Goal: Information Seeking & Learning: Check status

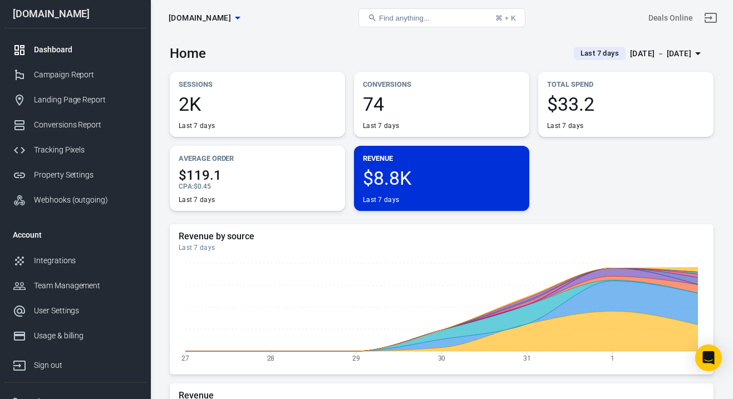
click at [642, 53] on div "[DATE] － [DATE]" at bounding box center [660, 54] width 61 height 14
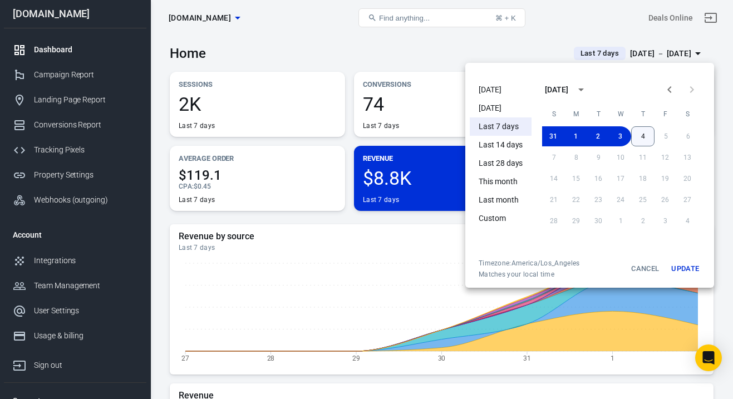
click at [649, 132] on button "4" at bounding box center [642, 136] width 23 height 20
click at [574, 133] on button "1" at bounding box center [576, 136] width 22 height 20
click at [699, 271] on button "Update" at bounding box center [685, 269] width 36 height 20
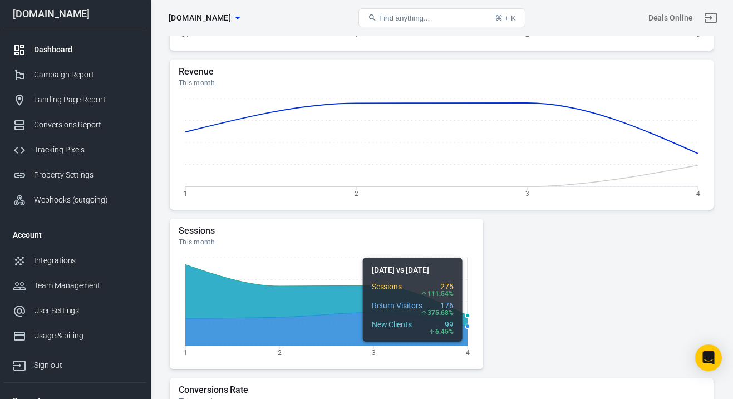
scroll to position [554, 0]
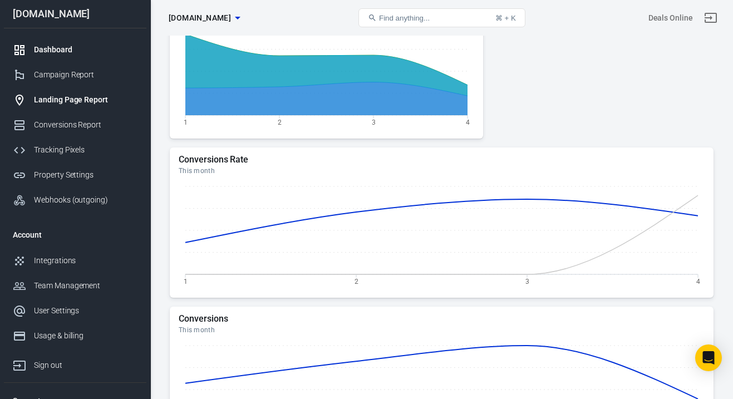
click at [80, 100] on div "Landing Page Report" at bounding box center [86, 100] width 104 height 12
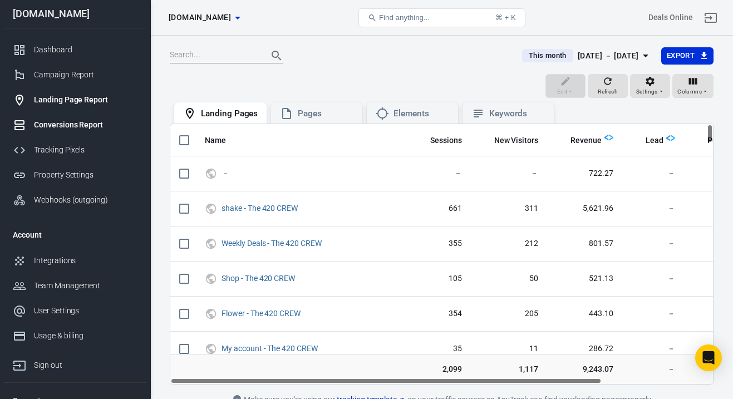
click at [81, 126] on div "Conversions Report" at bounding box center [86, 125] width 104 height 12
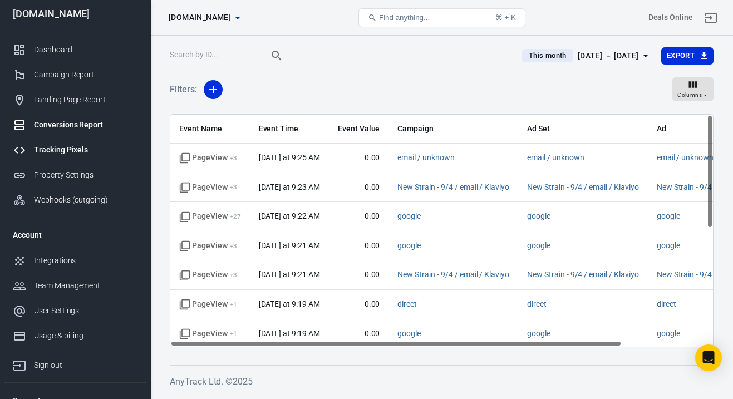
click at [80, 150] on div "Tracking Pixels" at bounding box center [86, 150] width 104 height 12
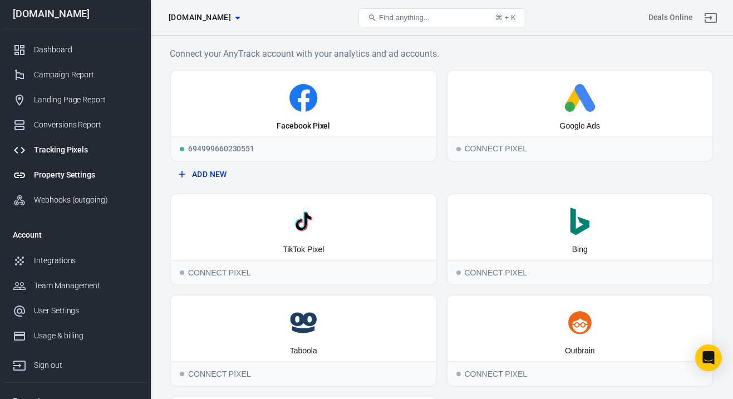
click at [77, 175] on div "Property Settings" at bounding box center [86, 175] width 104 height 12
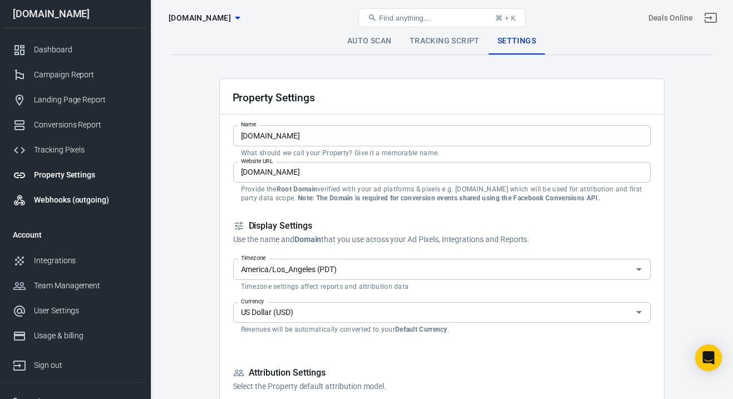
click at [79, 199] on div "Webhooks (outgoing)" at bounding box center [86, 200] width 104 height 12
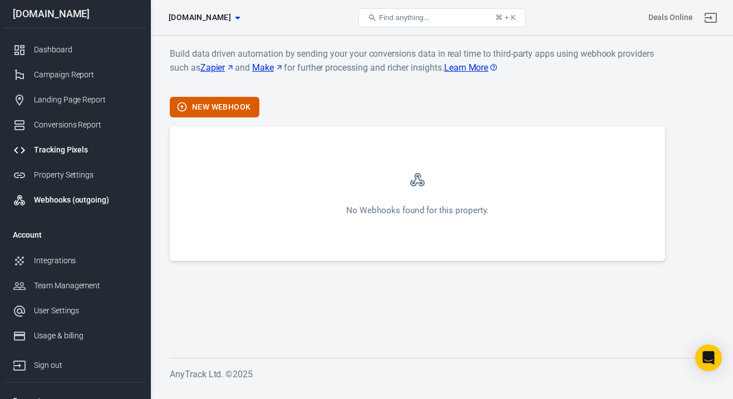
click at [73, 154] on div "Tracking Pixels" at bounding box center [86, 150] width 104 height 12
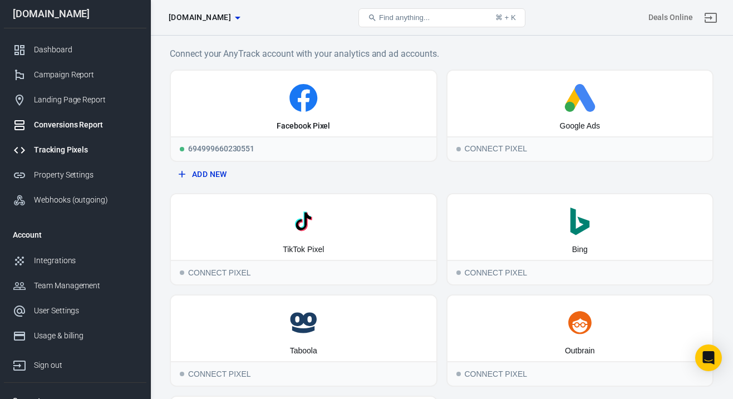
click at [74, 134] on link "Conversions Report" at bounding box center [75, 124] width 142 height 25
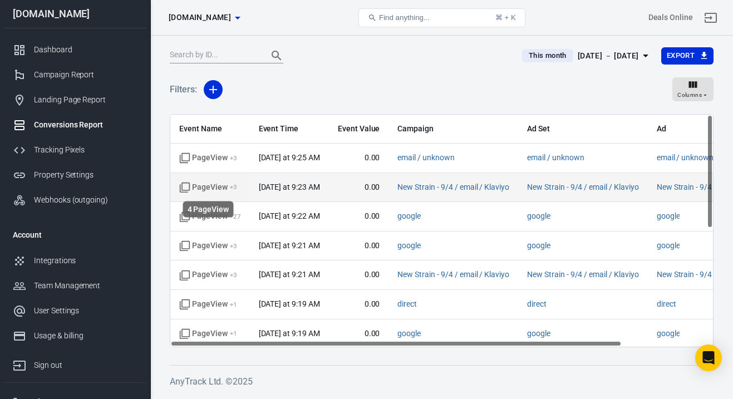
click at [219, 188] on span "PageView + 3" at bounding box center [208, 187] width 58 height 11
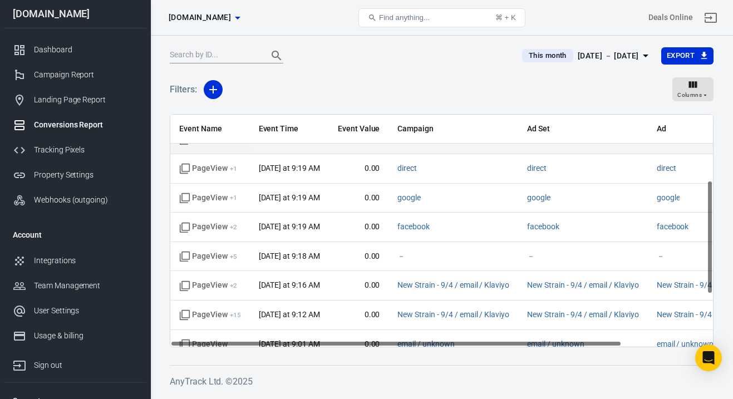
scroll to position [139, 0]
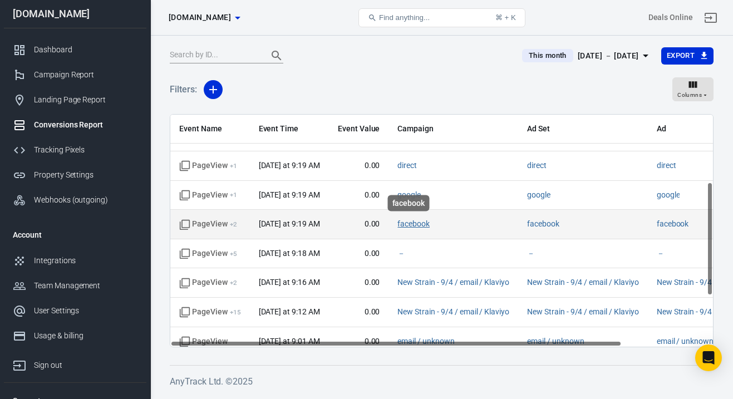
click at [414, 227] on link "facebook" at bounding box center [413, 223] width 32 height 9
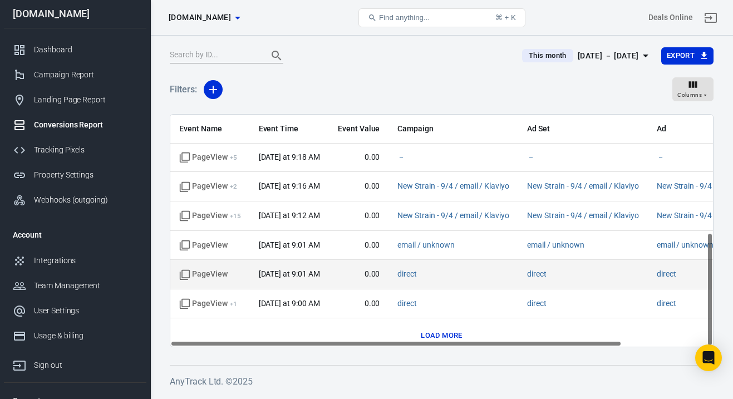
scroll to position [242, 0]
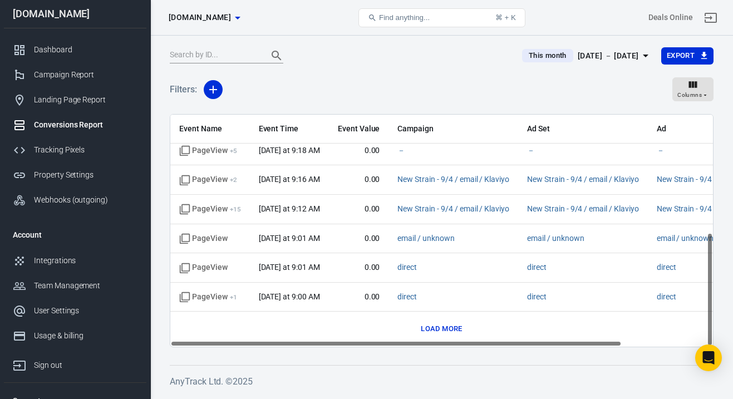
click at [429, 331] on button "Load more" at bounding box center [441, 329] width 47 height 17
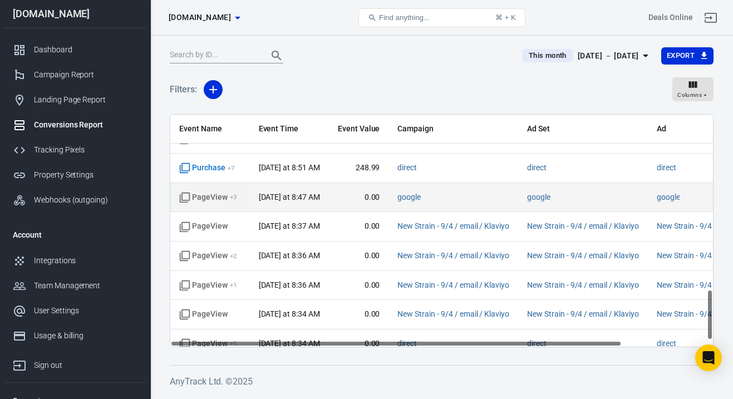
scroll to position [827, 0]
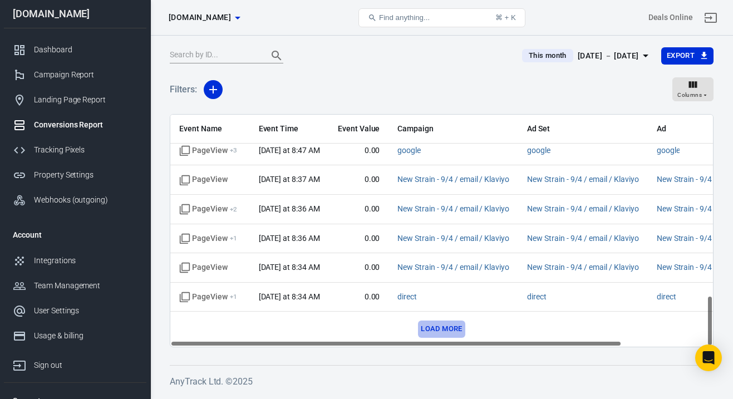
click at [431, 333] on button "Load more" at bounding box center [441, 329] width 47 height 17
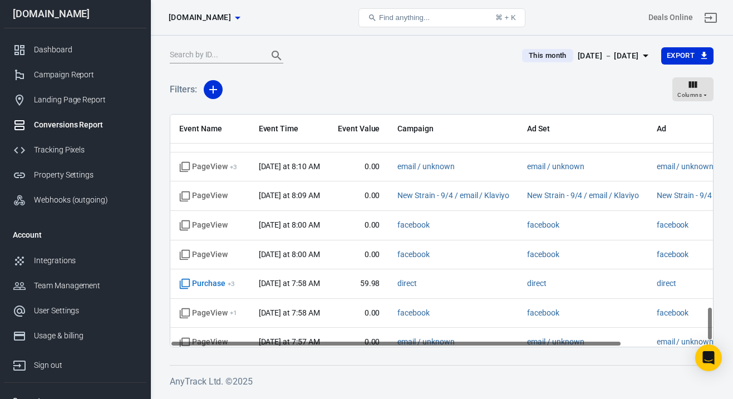
scroll to position [1354, 0]
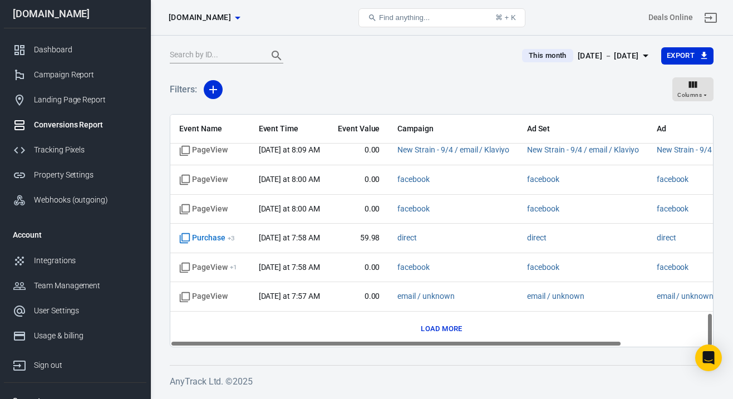
click at [437, 330] on button "Load more" at bounding box center [441, 329] width 47 height 17
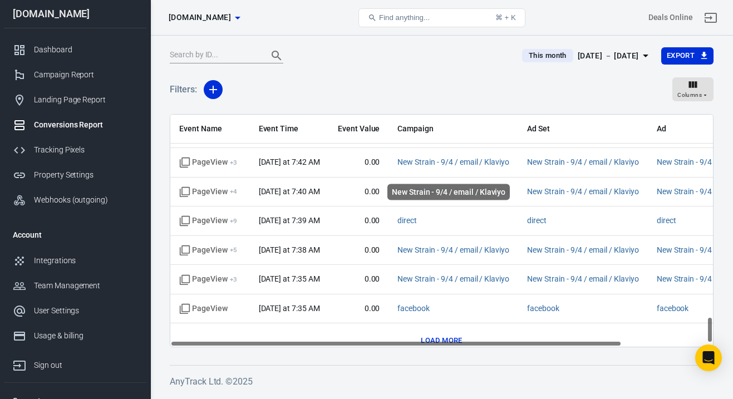
scroll to position [1822, 0]
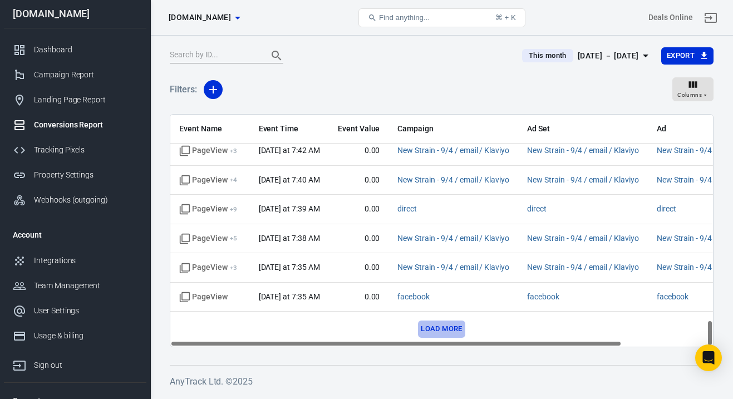
click at [439, 328] on button "Load more" at bounding box center [441, 329] width 47 height 17
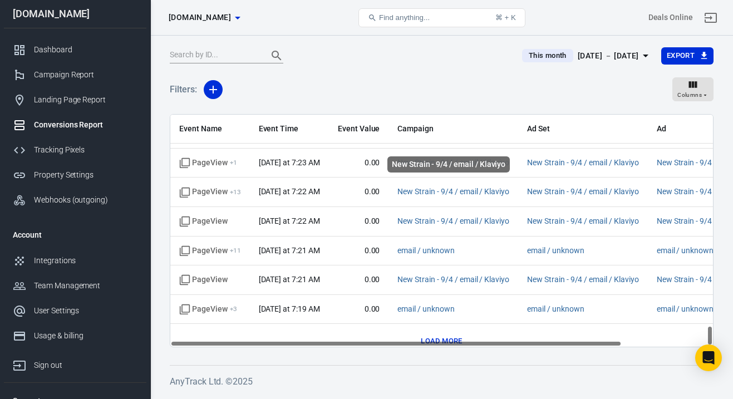
scroll to position [2408, 0]
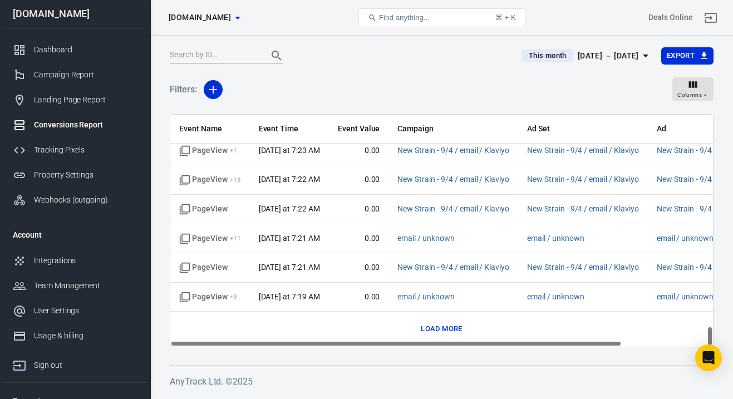
click at [436, 324] on button "Load more" at bounding box center [441, 329] width 47 height 17
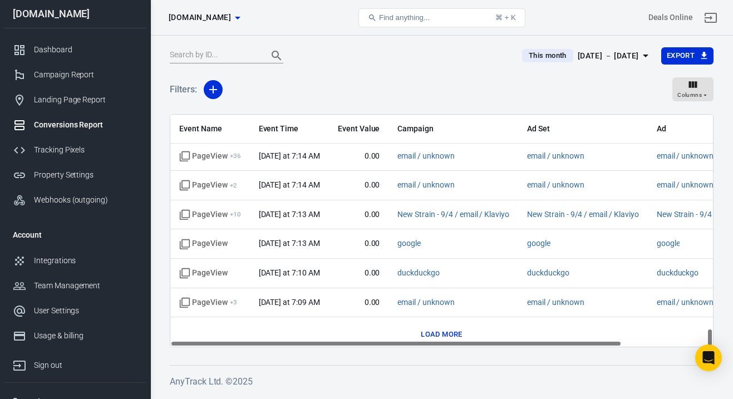
scroll to position [2642, 0]
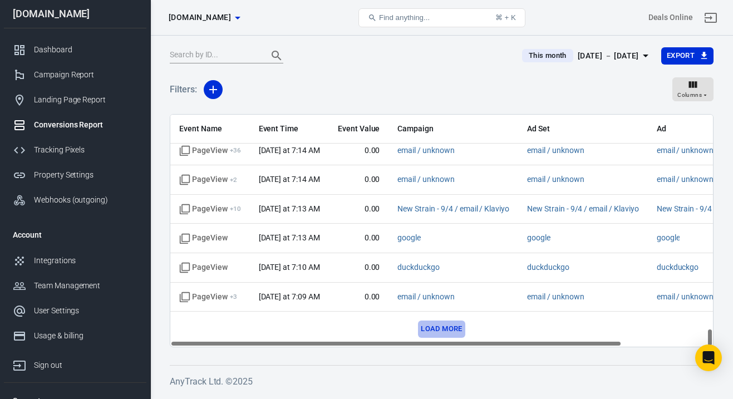
click at [446, 333] on button "Load more" at bounding box center [441, 329] width 47 height 17
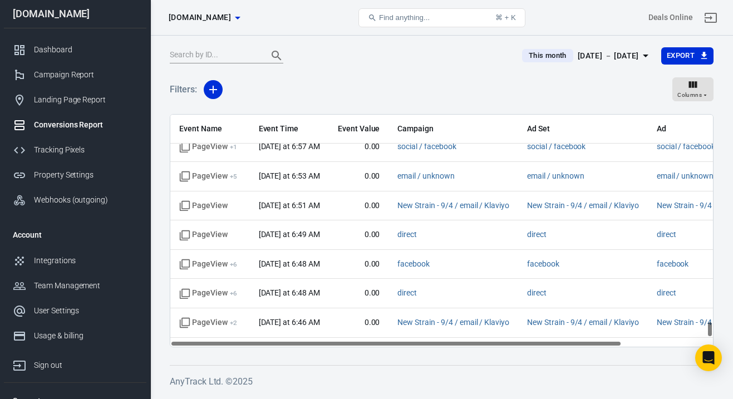
scroll to position [2995, 0]
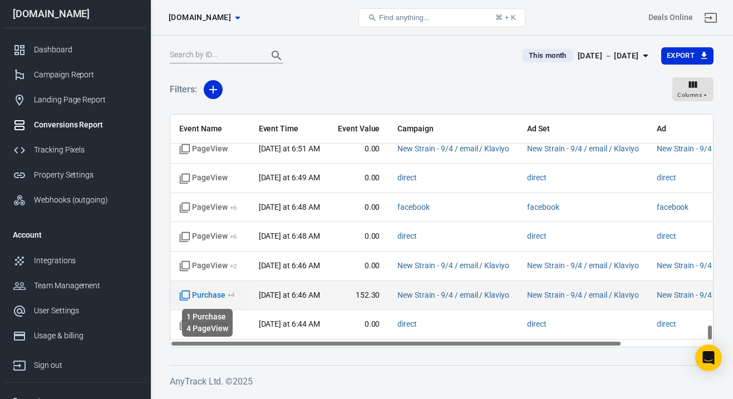
click at [210, 296] on span "Purchase + 4" at bounding box center [207, 295] width 56 height 11
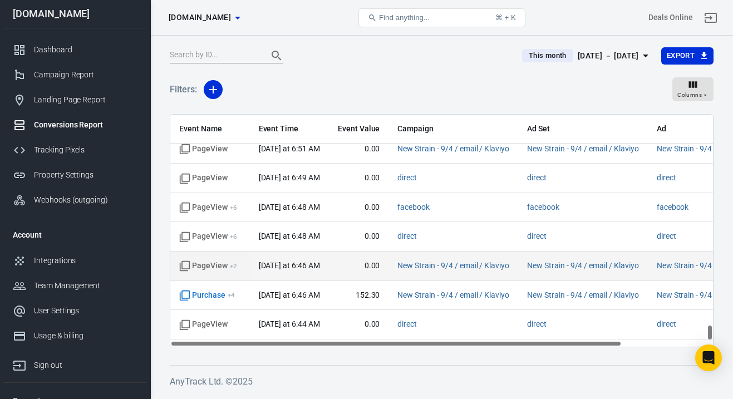
scroll to position [3081, 0]
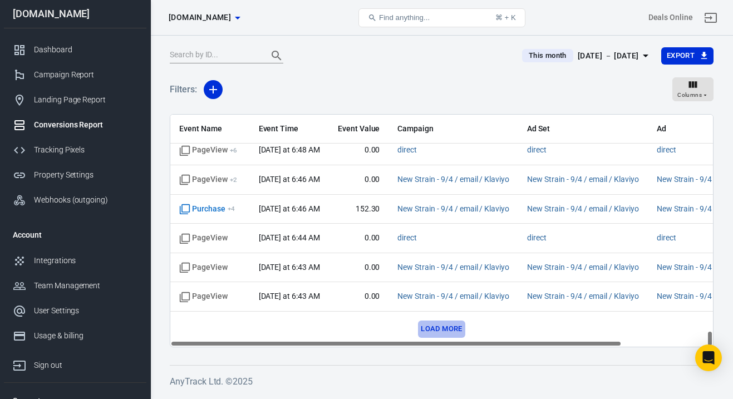
click at [443, 327] on button "Load more" at bounding box center [441, 329] width 47 height 17
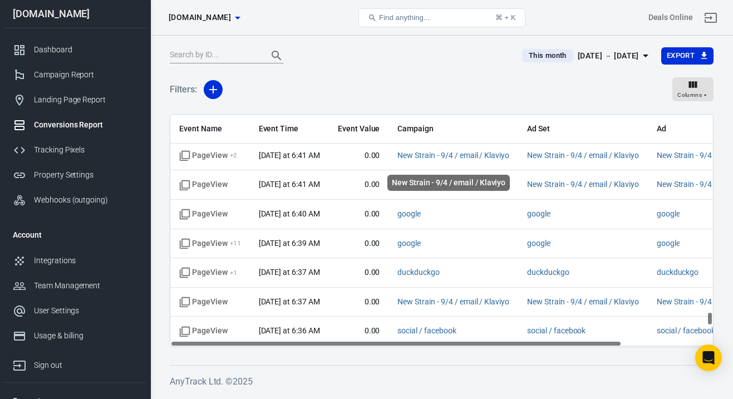
scroll to position [3350, 0]
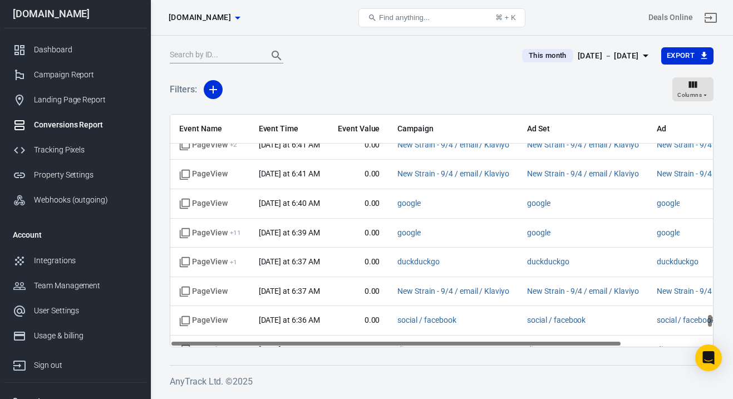
click at [80, 128] on div "Conversions Report" at bounding box center [86, 125] width 104 height 12
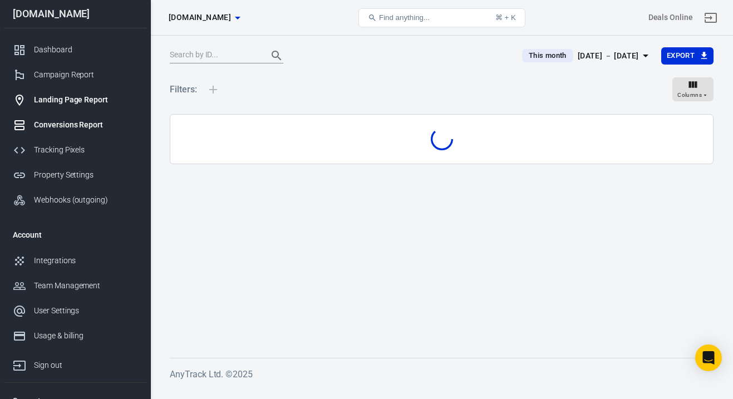
click at [85, 104] on div "Landing Page Report" at bounding box center [86, 100] width 104 height 12
